Goal: Task Accomplishment & Management: Manage account settings

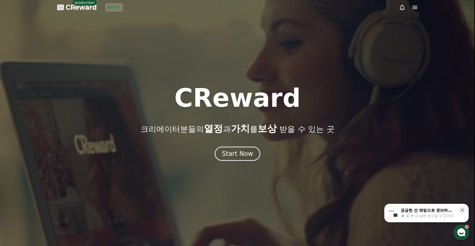
click at [116, 7] on link "Admin" at bounding box center [114, 7] width 18 height 8
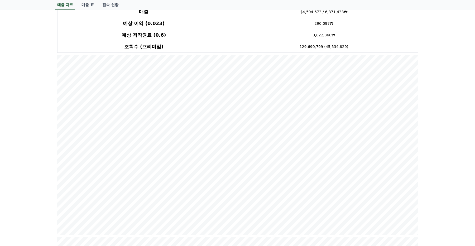
scroll to position [75, 0]
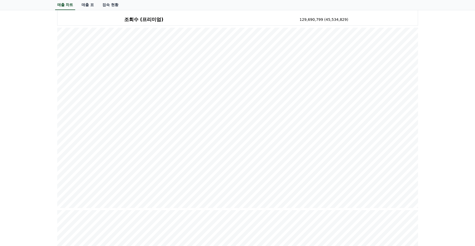
drag, startPoint x: 430, startPoint y: 138, endPoint x: 433, endPoint y: 136, distance: 3.9
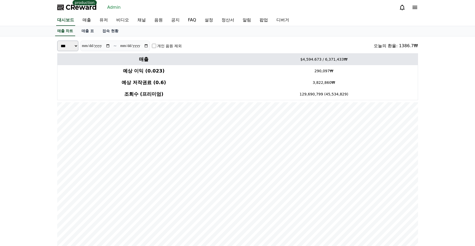
drag, startPoint x: 427, startPoint y: 82, endPoint x: 278, endPoint y: 62, distance: 150.3
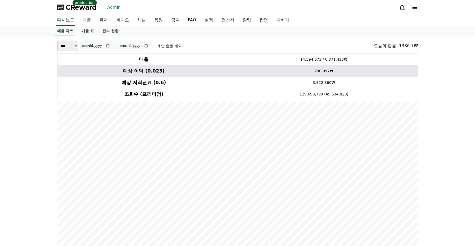
click at [184, 75] on td "예상 이익 (0.023)" at bounding box center [143, 71] width 173 height 12
click at [131, 71] on h4 "예상 이익 (0.023)" at bounding box center [144, 70] width 168 height 7
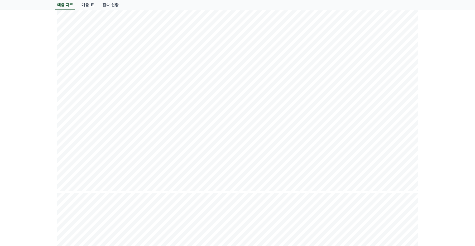
scroll to position [0, 0]
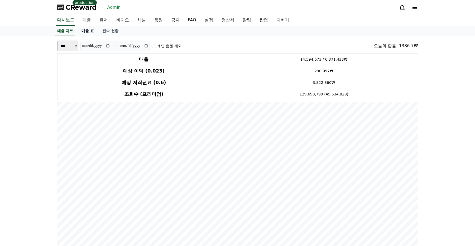
click at [83, 35] on link "매출 표" at bounding box center [87, 31] width 21 height 10
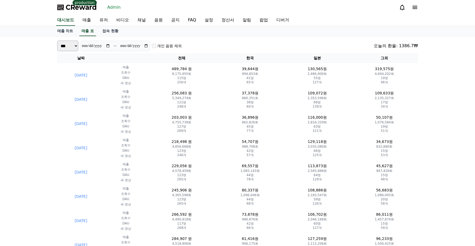
click at [250, 42] on div "**********" at bounding box center [237, 46] width 361 height 11
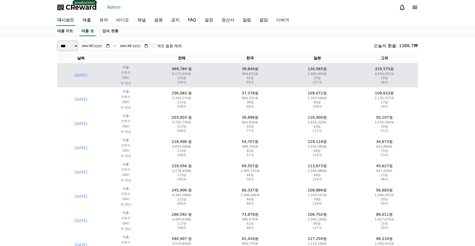
click at [342, 85] on td "130,565원 2,486,900회 55명 127개" at bounding box center [316, 75] width 67 height 24
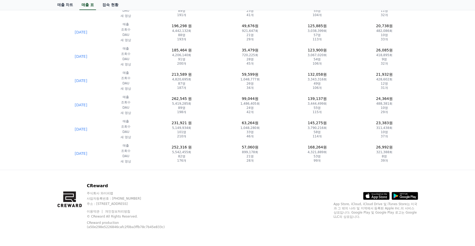
scroll to position [598, 0]
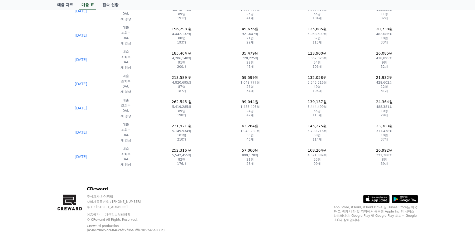
click at [176, 214] on div "이용약관 개인정보처리방침 © CReward All Rights Reserved. CReward production (a50e298e522684…" at bounding box center [133, 221] width 93 height 21
click at [95, 215] on link "이용약관" at bounding box center [95, 215] width 17 height 4
click at [113, 215] on link "개인정보처리방침" at bounding box center [117, 215] width 25 height 4
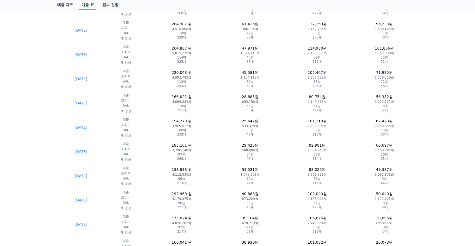
scroll to position [0, 0]
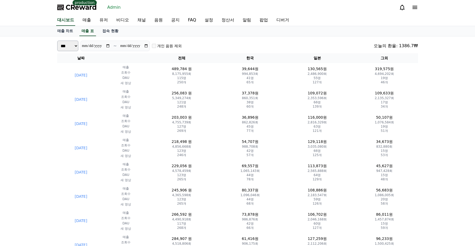
click at [211, 45] on div "**********" at bounding box center [237, 46] width 361 height 11
click at [301, 47] on div "**********" at bounding box center [237, 46] width 361 height 11
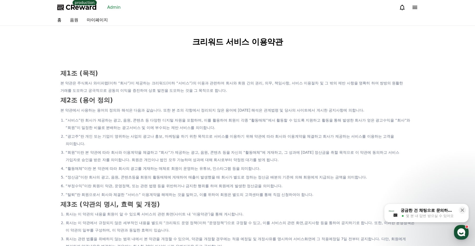
click at [170, 41] on h1 "크리워드 서비스 이용약관" at bounding box center [237, 42] width 365 height 12
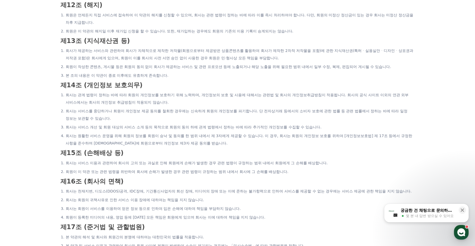
scroll to position [986, 0]
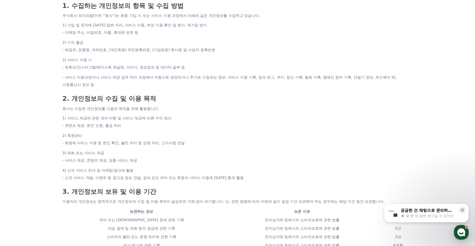
click at [215, 122] on li "- 콘텐츠 제공, 본인 인증, 출금 처리" at bounding box center [237, 125] width 350 height 7
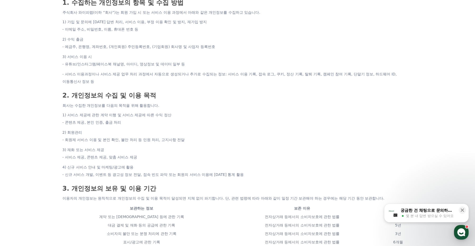
scroll to position [215, 0]
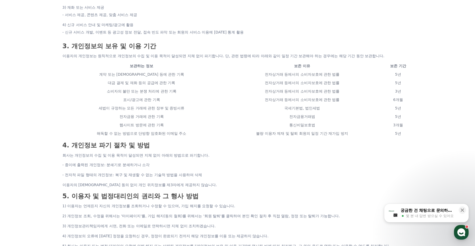
click at [188, 95] on td "표시/광고에 관한 기록" at bounding box center [141, 99] width 158 height 8
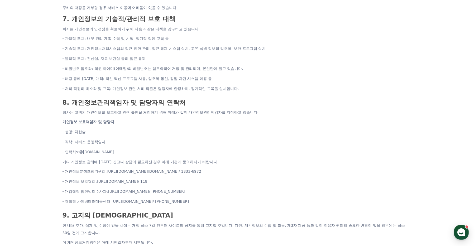
scroll to position [647, 0]
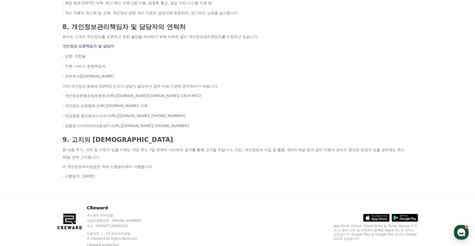
click at [202, 136] on h3 "9. 고지의 의무" at bounding box center [237, 139] width 350 height 7
click at [229, 118] on div "8. 개인정보관리책임자 및 담당자의 연락처 회사는 고객의 개인정보를 보호하고 관련 불만을 처리하기 위해 아래와 같이 개인정보관리책임자를 지정하…" at bounding box center [237, 77] width 354 height 113
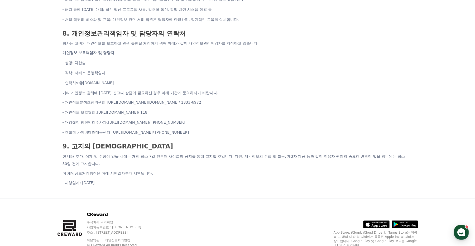
scroll to position [637, 0]
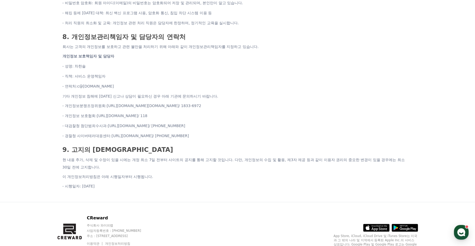
click at [230, 132] on li "- 경찰청 사이버테러대응센터: https://www.police.go.kr/www/security/cyber.jsp / 02-3150-2659" at bounding box center [237, 135] width 350 height 7
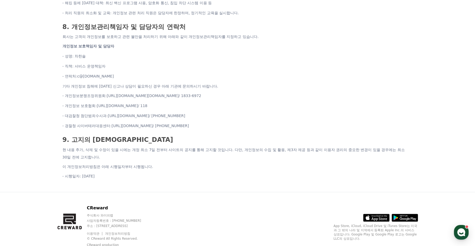
scroll to position [0, 0]
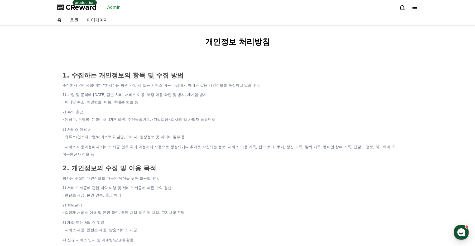
click at [412, 8] on icon at bounding box center [415, 7] width 6 height 6
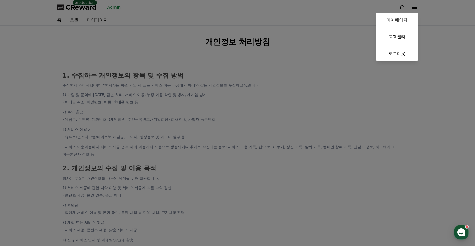
click at [124, 16] on button "close" at bounding box center [237, 123] width 475 height 246
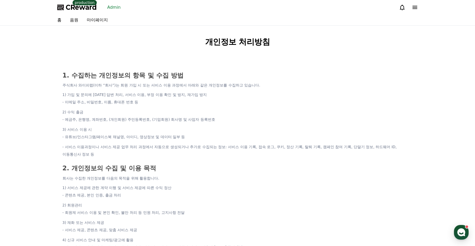
click at [117, 7] on link "Admin" at bounding box center [114, 7] width 18 height 8
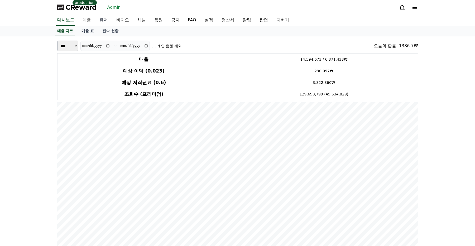
click at [103, 16] on link "유저" at bounding box center [103, 20] width 17 height 11
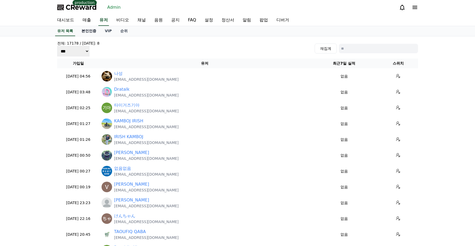
click at [85, 31] on link "본인인증" at bounding box center [88, 31] width 23 height 10
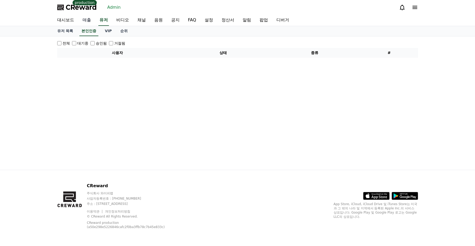
click at [84, 21] on link "매출" at bounding box center [86, 20] width 17 height 11
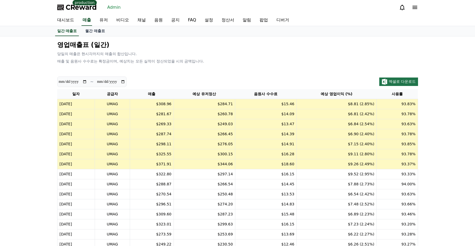
click at [151, 114] on td "$281.67" at bounding box center [152, 114] width 44 height 10
click at [173, 106] on td "$308.96" at bounding box center [152, 104] width 44 height 10
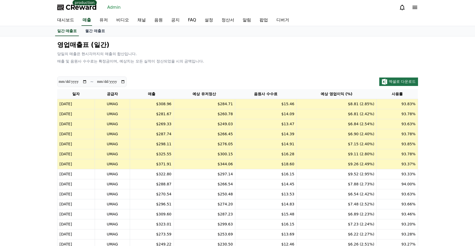
click at [206, 125] on td "$249.03" at bounding box center [203, 124] width 61 height 10
click at [200, 118] on td "$260.78" at bounding box center [203, 114] width 61 height 10
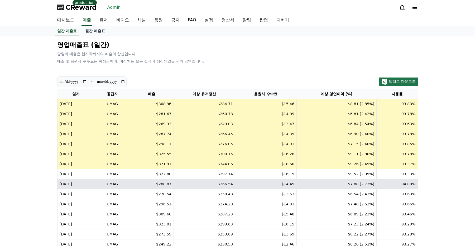
scroll to position [64, 0]
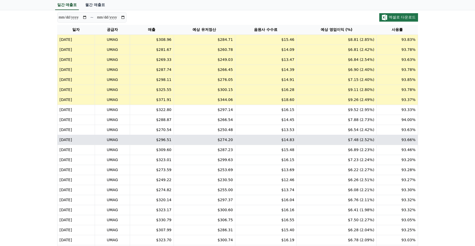
click at [308, 141] on td "$7.48 (2.52%)" at bounding box center [336, 140] width 80 height 10
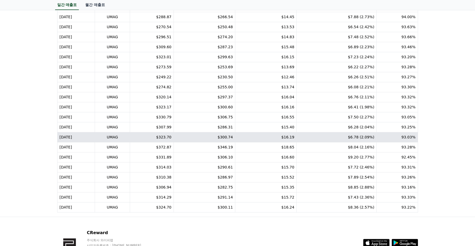
scroll to position [194, 0]
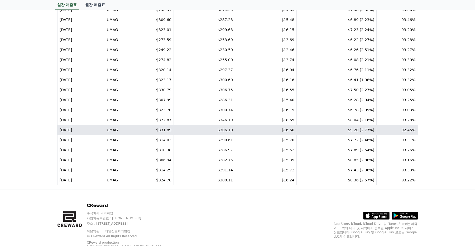
click at [281, 131] on td "$16.60" at bounding box center [265, 130] width 61 height 10
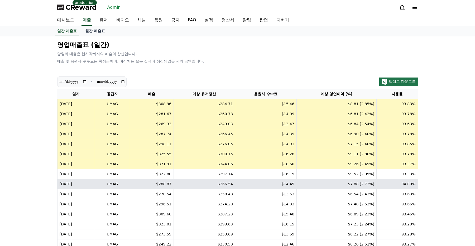
scroll to position [172, 0]
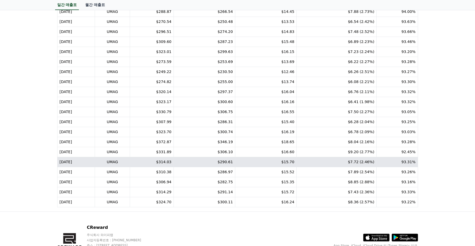
click at [351, 163] on td "$7.72 (2.46%)" at bounding box center [336, 162] width 80 height 10
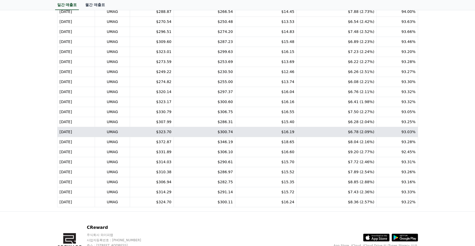
click at [359, 137] on td "$6.78 (2.09%)" at bounding box center [336, 132] width 80 height 10
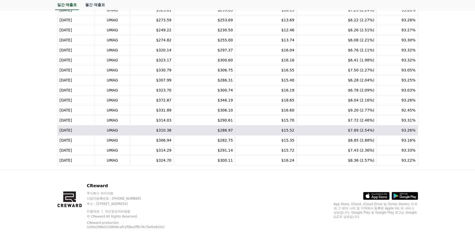
click at [363, 128] on td "$7.89 (2.54%)" at bounding box center [336, 130] width 80 height 10
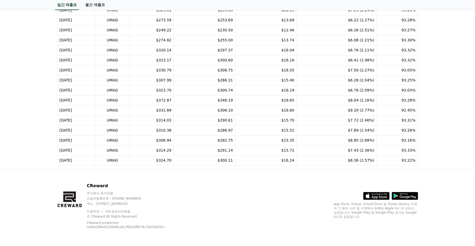
scroll to position [0, 0]
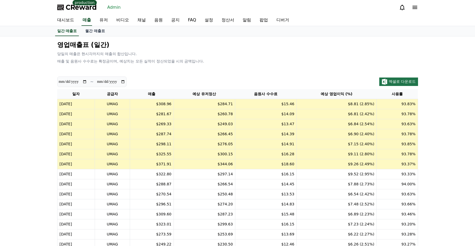
click at [363, 139] on td "$7.15 (2.40%)" at bounding box center [336, 144] width 80 height 10
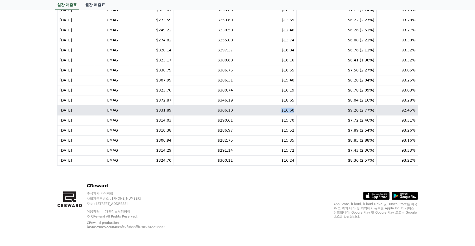
drag, startPoint x: 272, startPoint y: 113, endPoint x: 271, endPoint y: 110, distance: 2.9
click at [271, 110] on td "$16.60" at bounding box center [265, 110] width 61 height 10
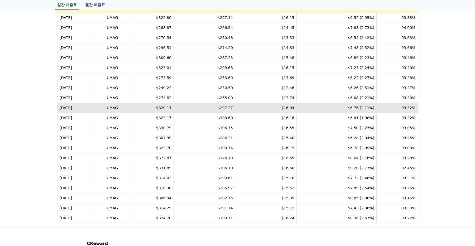
click at [274, 108] on td "$16.04" at bounding box center [265, 108] width 61 height 10
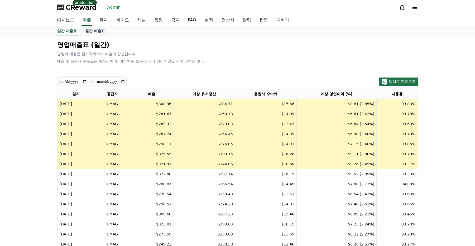
click at [275, 157] on td "$16.28" at bounding box center [265, 154] width 61 height 10
click at [314, 133] on td "$6.90 (2.40%)" at bounding box center [336, 134] width 80 height 10
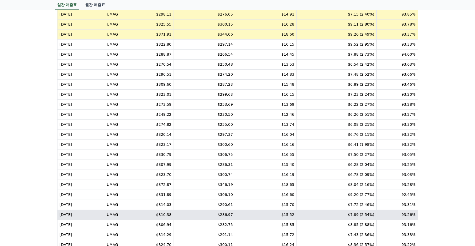
scroll to position [214, 0]
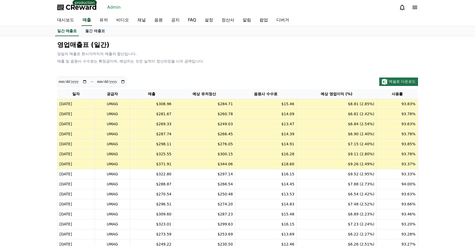
click at [25, 141] on div "**********" at bounding box center [237, 209] width 475 height 347
click at [83, 130] on td "[DATE]" at bounding box center [76, 134] width 38 height 10
click at [84, 130] on td "[DATE]" at bounding box center [76, 134] width 38 height 10
click at [84, 136] on td "[DATE]" at bounding box center [76, 134] width 38 height 10
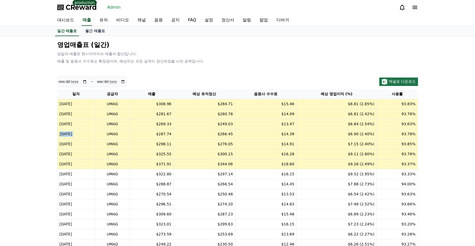
click at [84, 136] on td "[DATE]" at bounding box center [76, 134] width 38 height 10
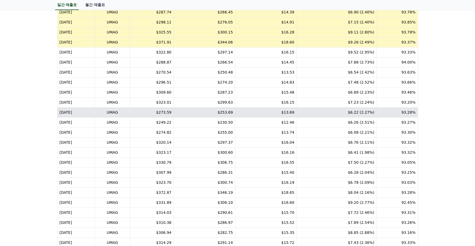
click at [173, 116] on td "$273.59" at bounding box center [152, 113] width 44 height 10
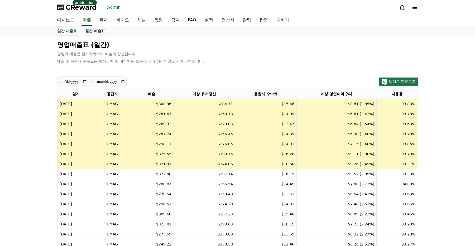
click at [232, 33] on div "일간 매출표 월간 매출표" at bounding box center [237, 31] width 369 height 10
click at [86, 32] on link "월간 매출표" at bounding box center [95, 31] width 28 height 10
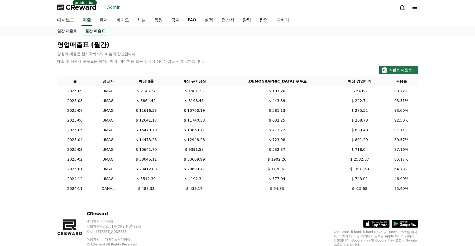
click at [100, 20] on link "유저" at bounding box center [103, 20] width 17 height 11
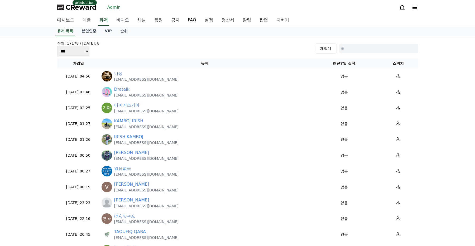
click at [119, 20] on link "비디오" at bounding box center [122, 20] width 21 height 11
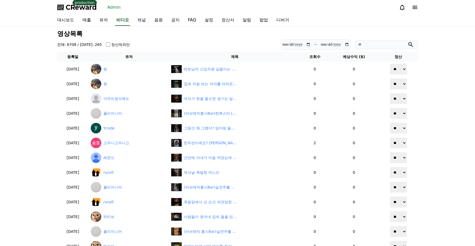
click at [133, 21] on link "채널" at bounding box center [141, 20] width 17 height 11
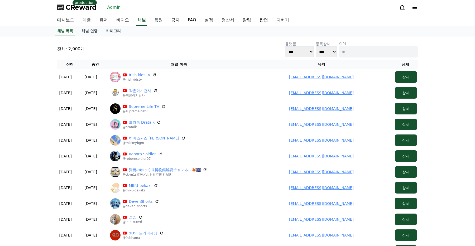
click at [150, 22] on link "음원" at bounding box center [158, 20] width 17 height 11
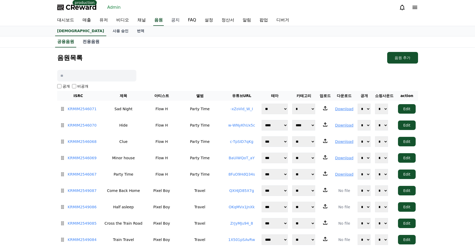
click at [170, 22] on link "공지" at bounding box center [175, 20] width 17 height 11
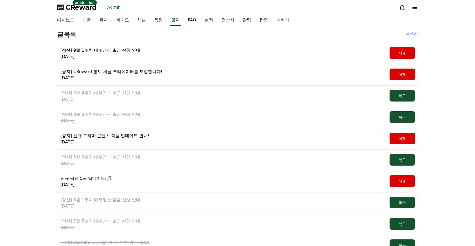
click at [200, 23] on link "설정" at bounding box center [208, 20] width 17 height 11
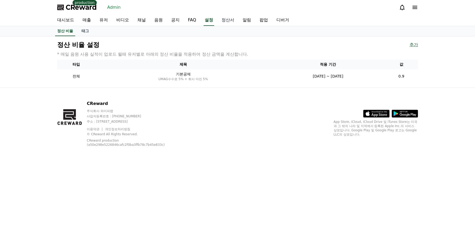
click at [217, 20] on link "정산서" at bounding box center [227, 20] width 21 height 11
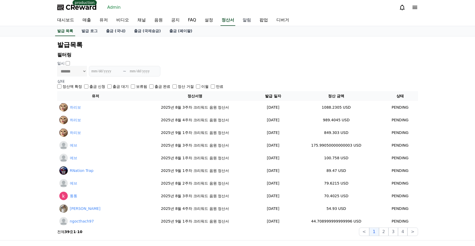
click at [238, 21] on link "알림" at bounding box center [246, 20] width 17 height 11
select select
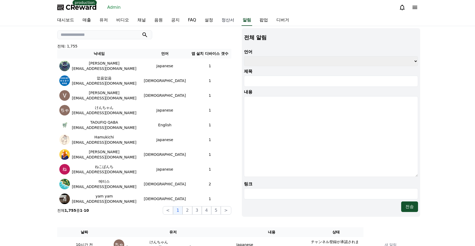
click at [224, 18] on link "정산서" at bounding box center [227, 20] width 21 height 11
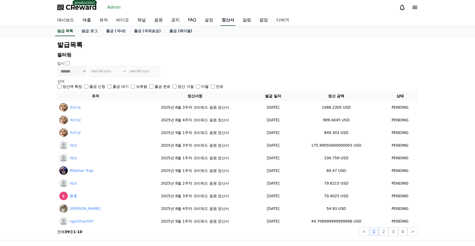
click at [221, 19] on link "정산서" at bounding box center [227, 20] width 15 height 11
click at [387, 56] on p "필터링" at bounding box center [237, 54] width 361 height 7
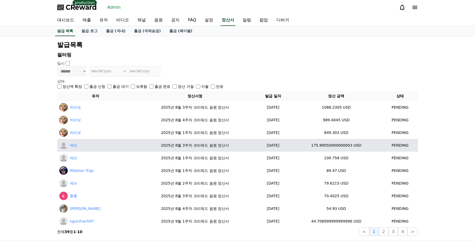
click at [350, 143] on td "175.99050000000003 USD" at bounding box center [336, 145] width 92 height 13
drag, startPoint x: 350, startPoint y: 143, endPoint x: 361, endPoint y: 147, distance: 11.2
click at [350, 143] on td "175.99050000000003 USD" at bounding box center [336, 145] width 92 height 13
click at [374, 147] on td "175.99050000000003 USD" at bounding box center [336, 145] width 92 height 13
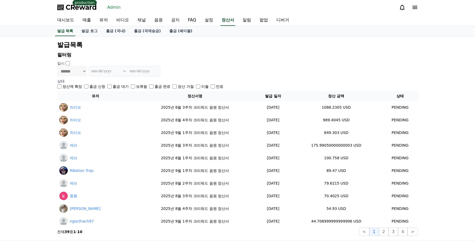
click at [430, 138] on div "**********" at bounding box center [237, 138] width 475 height 204
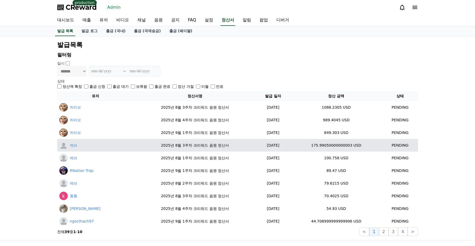
click at [350, 147] on td "175.99050000000003 USD" at bounding box center [336, 145] width 92 height 13
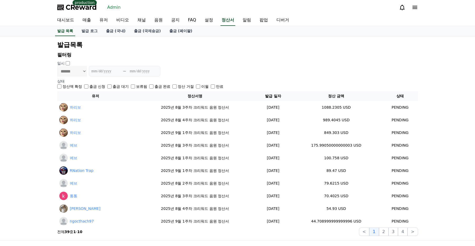
click at [437, 132] on div "**********" at bounding box center [237, 138] width 475 height 204
drag, startPoint x: 169, startPoint y: 46, endPoint x: 102, endPoint y: 29, distance: 68.9
click at [169, 46] on h2 "발급목록" at bounding box center [237, 45] width 361 height 8
click at [102, 31] on link "출금 (국내)" at bounding box center [116, 31] width 28 height 10
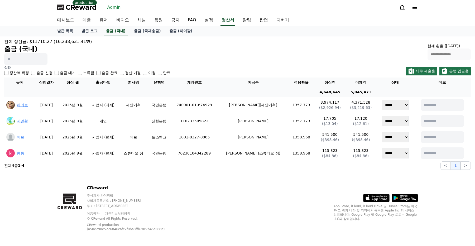
click at [204, 57] on div "**********" at bounding box center [237, 51] width 466 height 26
click at [216, 56] on div "**********" at bounding box center [237, 51] width 466 height 26
click at [218, 55] on div "**********" at bounding box center [237, 51] width 466 height 26
drag, startPoint x: 291, startPoint y: 189, endPoint x: 289, endPoint y: 178, distance: 10.5
click at [291, 188] on div "CReward 주식회사 와이피랩 사업자등록번호 : 655-81-03655 주소 : 경기도 김포시 양촌읍 양곡로 495, 3층 305-비이16호…" at bounding box center [237, 210] width 369 height 76
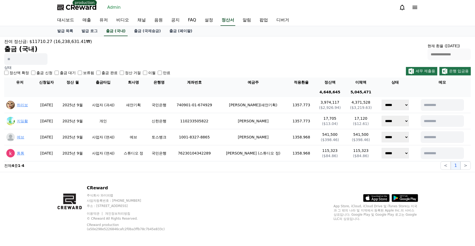
click at [202, 52] on div "**********" at bounding box center [237, 51] width 466 height 26
click at [231, 47] on div "**********" at bounding box center [237, 51] width 466 height 26
click at [231, 46] on div "**********" at bounding box center [237, 51] width 466 height 26
click at [231, 47] on div "**********" at bounding box center [237, 51] width 466 height 26
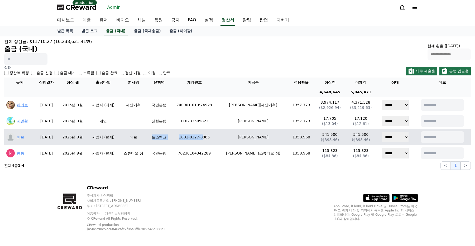
drag, startPoint x: 158, startPoint y: 138, endPoint x: 211, endPoint y: 138, distance: 53.0
click at [211, 138] on tr "에브 2025-09-10 2025년 9월 사업자 (면세) 에브 토스뱅크 1001-8327-8865 권현빈 1358.968 541,500 ($3…" at bounding box center [237, 137] width 466 height 16
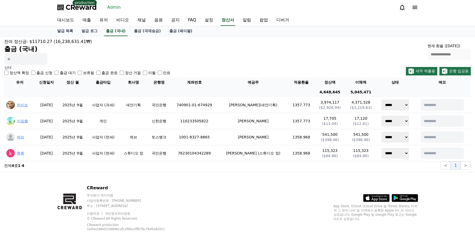
click at [236, 186] on div "CReward 주식회사 와이피랩 사업자등록번호 : 655-81-03655 주소 : 경기도 김포시 양촌읍 양곡로 495, 3층 305-비이16호…" at bounding box center [237, 210] width 369 height 76
click at [237, 184] on div "CReward 주식회사 와이피랩 사업자등록번호 : 655-81-03655 주소 : 경기도 김포시 양촌읍 양곡로 495, 3층 305-비이16호…" at bounding box center [237, 210] width 369 height 76
click at [207, 200] on div "CReward 주식회사 와이피랩 사업자등록번호 : 655-81-03655 주소 : 경기도 김포시 양촌읍 양곡로 495, 3층 305-비이16호…" at bounding box center [237, 210] width 369 height 76
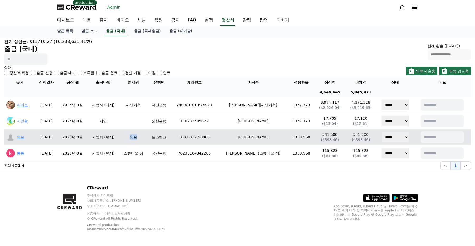
drag, startPoint x: 147, startPoint y: 135, endPoint x: 138, endPoint y: 137, distance: 9.2
click at [138, 137] on td "에브" at bounding box center [133, 137] width 28 height 16
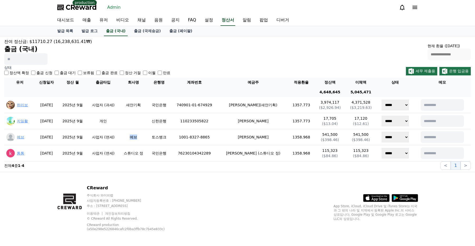
copy td "에브"
click at [227, 197] on div "CReward 주식회사 와이피랩 사업자등록번호 : 655-81-03655 주소 : 경기도 김포시 양촌읍 양곡로 495, 3층 305-비이16호…" at bounding box center [237, 210] width 369 height 76
click at [246, 180] on div "CReward 주식회사 와이피랩 사업자등록번호 : 655-81-03655 주소 : 경기도 김포시 양촌읍 양곡로 495, 3층 305-비이16호…" at bounding box center [237, 210] width 369 height 76
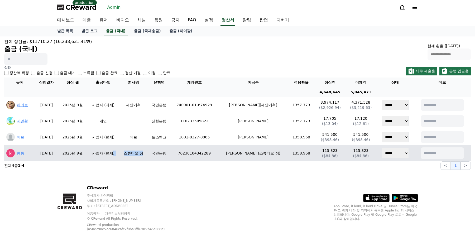
drag, startPoint x: 152, startPoint y: 153, endPoint x: 122, endPoint y: 154, distance: 30.1
click at [122, 154] on tr "통통 2025-09-11 2025년 9월 사업자 (면세) 스튜디오 정 국민은행 76230104342289 정기훈 (스튜디오 정) 1358.96…" at bounding box center [237, 153] width 466 height 16
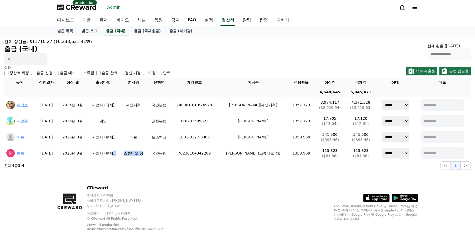
copy tr ") 스튜디오 정"
click at [184, 172] on div "CReward 주식회사 와이피랩 사업자등록번호 : 655-81-03655 주소 : 경기도 김포시 양촌읍 양곡로 495, 3층 305-비이16호…" at bounding box center [237, 210] width 369 height 76
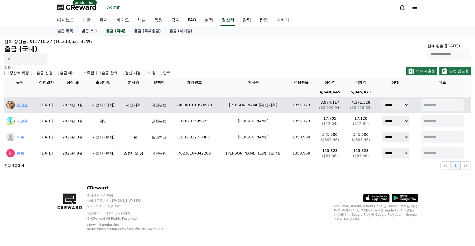
click at [139, 106] on td "새얀기획" at bounding box center [133, 105] width 28 height 16
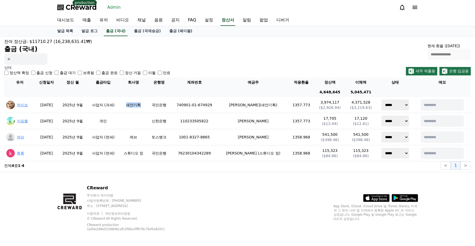
copy td "새얀기획"
click at [260, 193] on div "CReward 주식회사 와이피랩 사업자등록번호 : 655-81-03655 주소 : 경기도 김포시 양촌읍 양곡로 495, 3층 305-비이16호…" at bounding box center [237, 210] width 369 height 76
